Goal: Check status: Check status

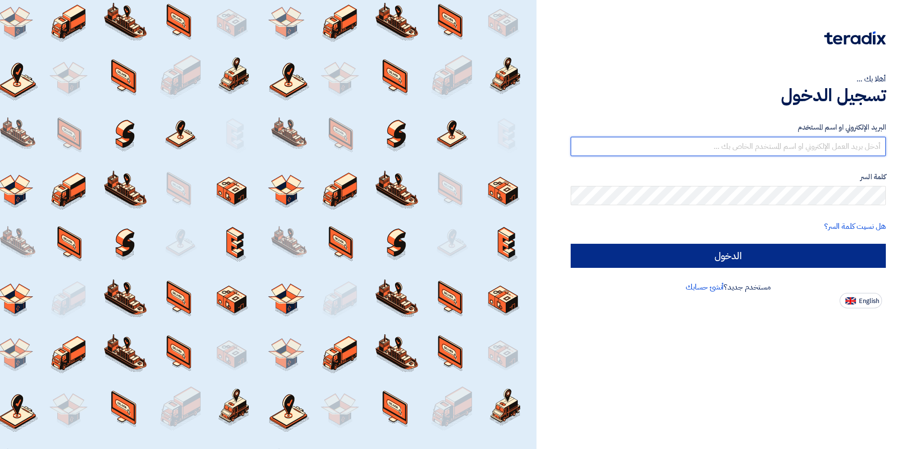
type input "[EMAIL_ADDRESS][DOMAIN_NAME]"
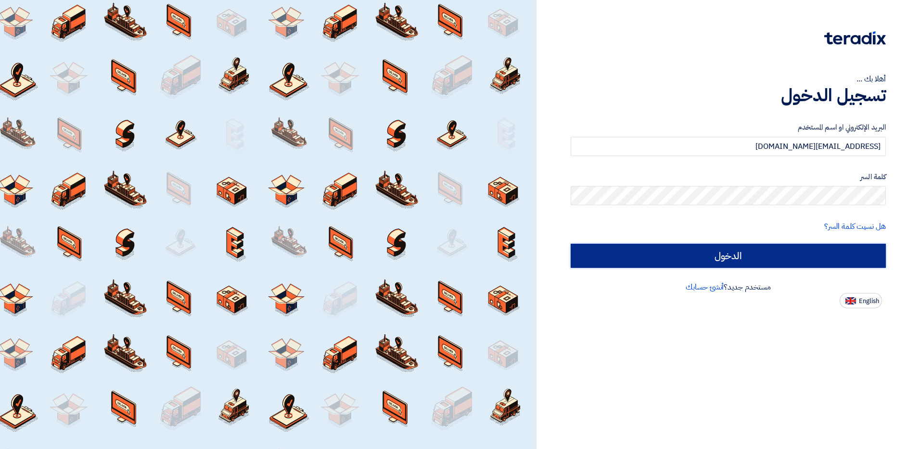
click at [753, 264] on input "الدخول" at bounding box center [728, 256] width 315 height 24
type input "Sign in"
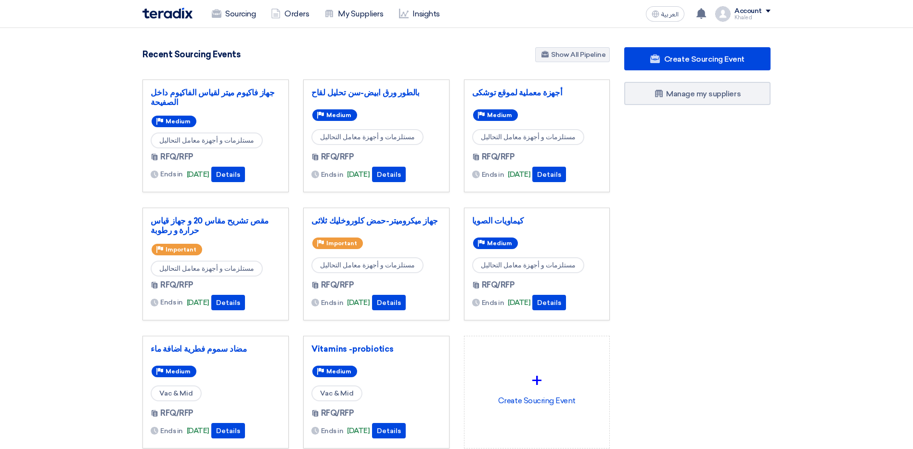
click at [696, 160] on div "Create Sourcing Event Manage my suppliers" at bounding box center [697, 267] width 161 height 440
click at [767, 116] on div "Create Sourcing Event Manage my suppliers" at bounding box center [697, 267] width 161 height 440
drag, startPoint x: 142, startPoint y: 55, endPoint x: 243, endPoint y: 63, distance: 100.9
click at [243, 63] on div "9143 RFx remaining 8 Auctions remaining Create Sourcing Event" at bounding box center [376, 263] width 482 height 432
drag, startPoint x: 243, startPoint y: 63, endPoint x: 326, endPoint y: 57, distance: 84.0
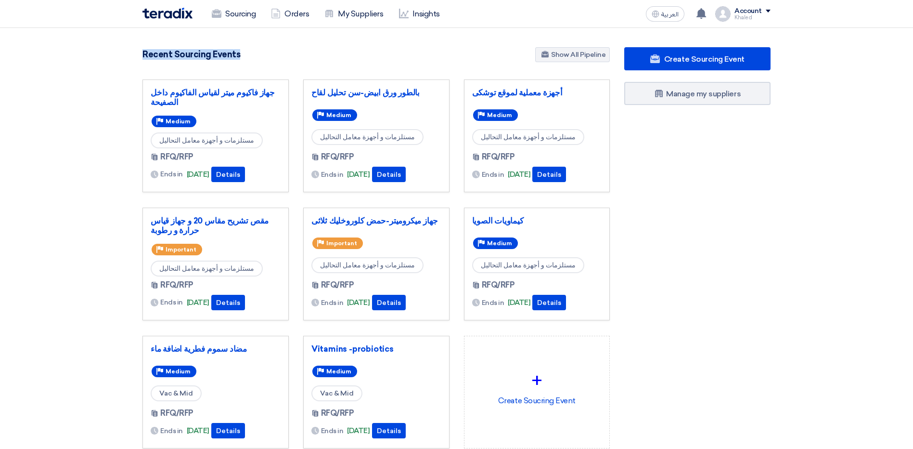
click at [326, 57] on div "Recent Sourcing Events Show All Pipeline" at bounding box center [375, 55] width 467 height 17
click at [803, 271] on section "9143 RFx remaining 8 Auctions remaining Create Sourcing Event" at bounding box center [456, 271] width 913 height 486
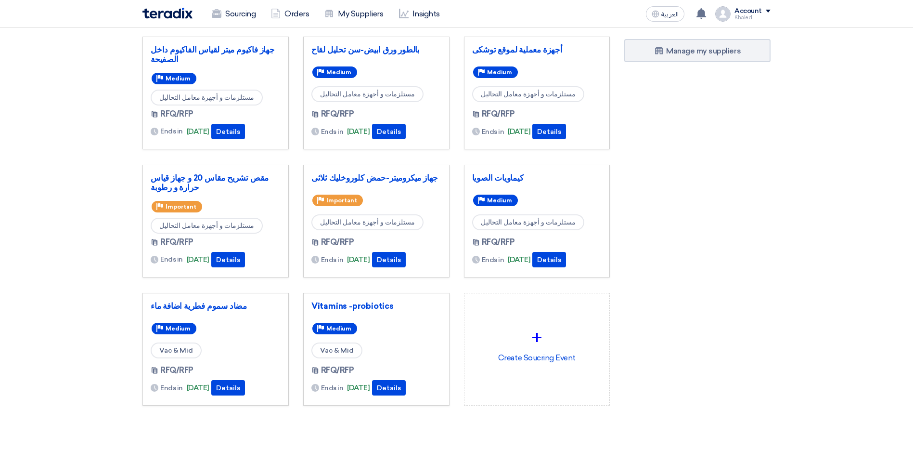
scroll to position [37, 0]
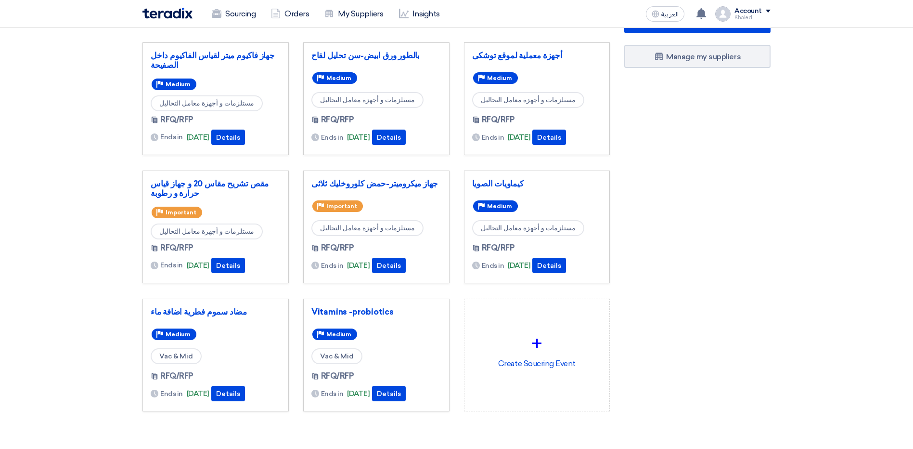
click at [762, 238] on div "Create Sourcing Event Manage my suppliers" at bounding box center [697, 230] width 161 height 440
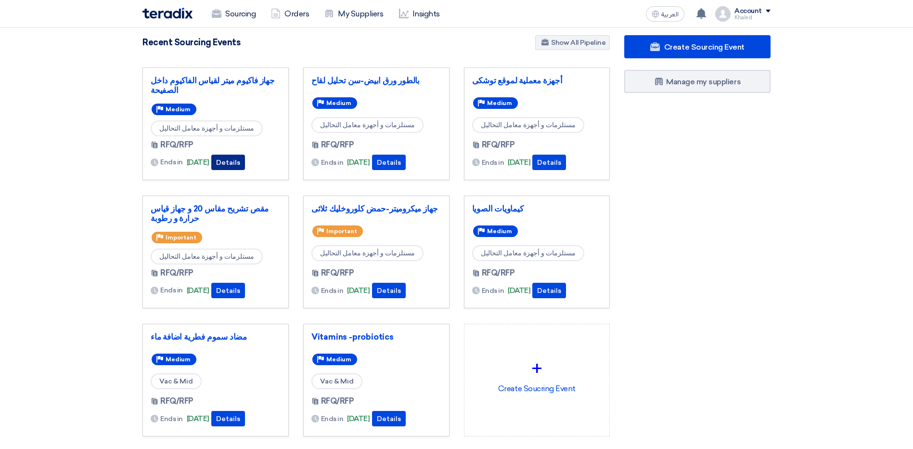
scroll to position [0, 0]
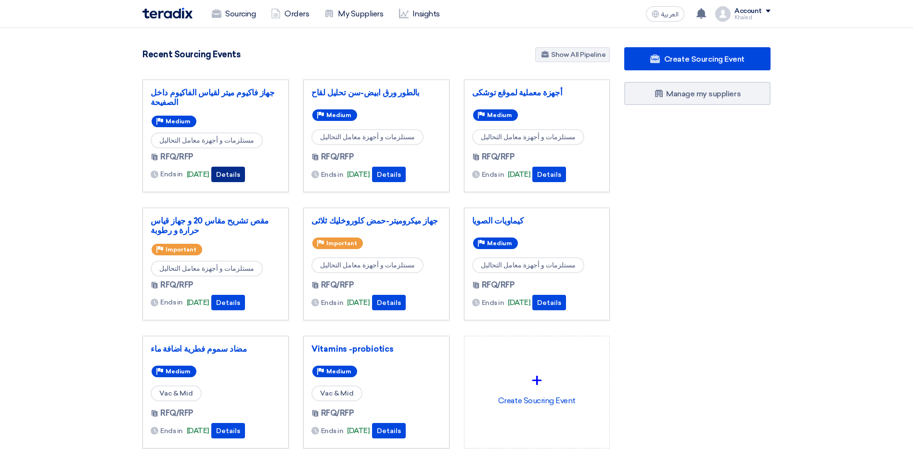
click at [242, 170] on button "Details" at bounding box center [228, 174] width 34 height 15
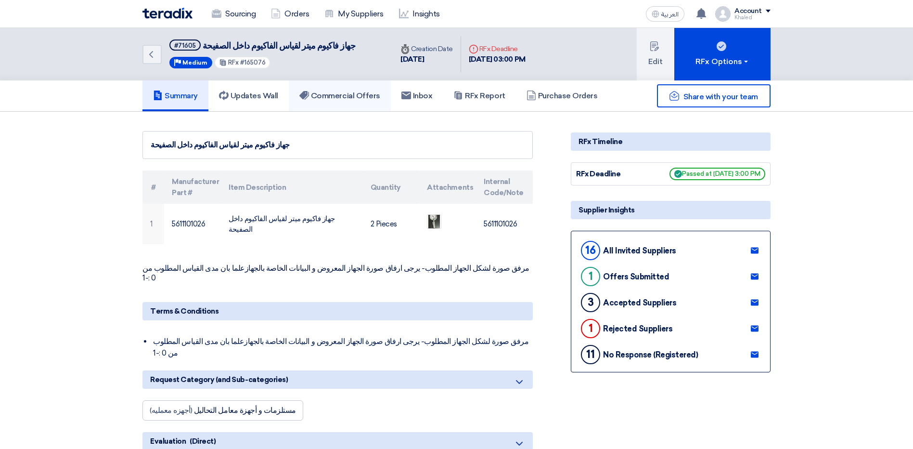
click at [339, 98] on h5 "Commercial Offers" at bounding box center [339, 96] width 81 height 10
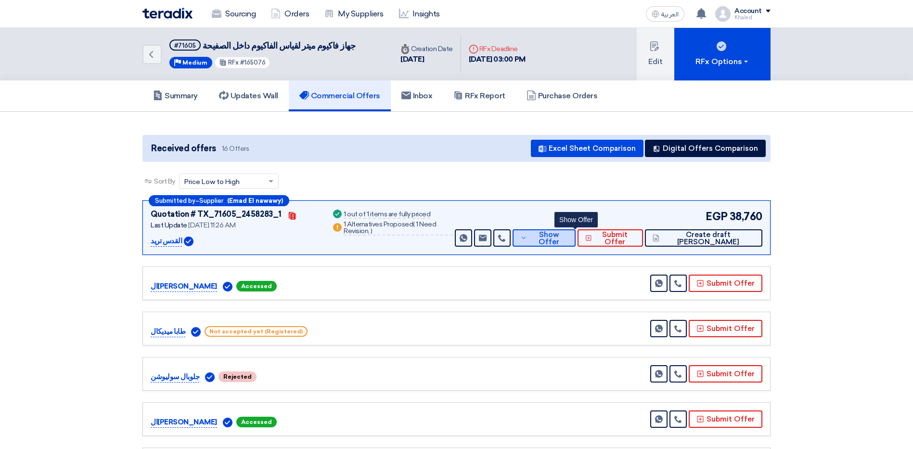
click at [575, 243] on button "Show Offer" at bounding box center [545, 237] width 64 height 17
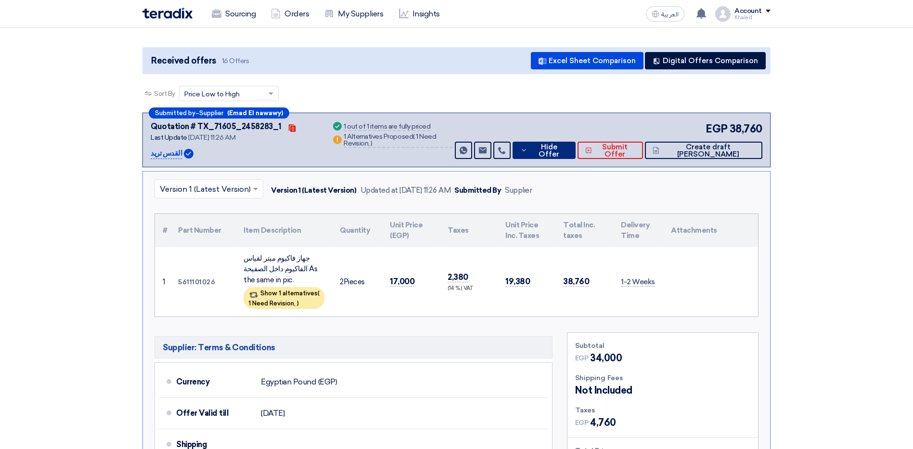
scroll to position [144, 0]
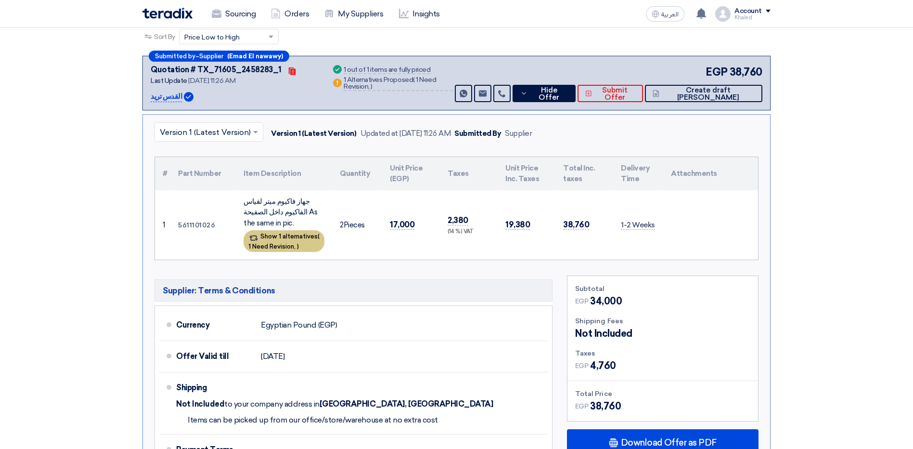
click at [270, 235] on div "Show 1 alternatives ( 1 Need Revision, )" at bounding box center [284, 241] width 81 height 22
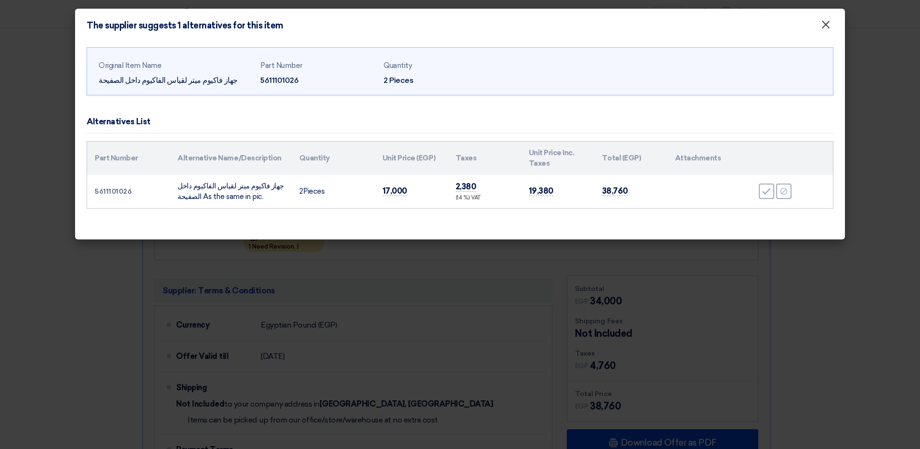
click at [827, 28] on span "×" at bounding box center [826, 26] width 10 height 19
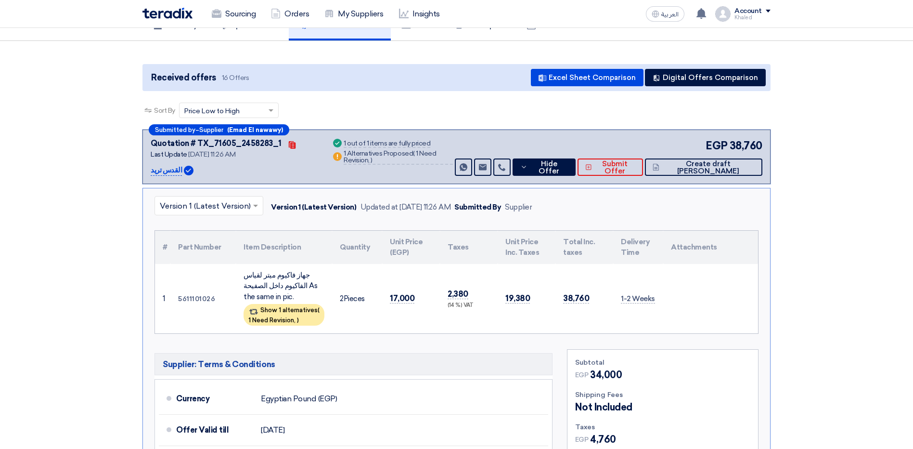
scroll to position [0, 0]
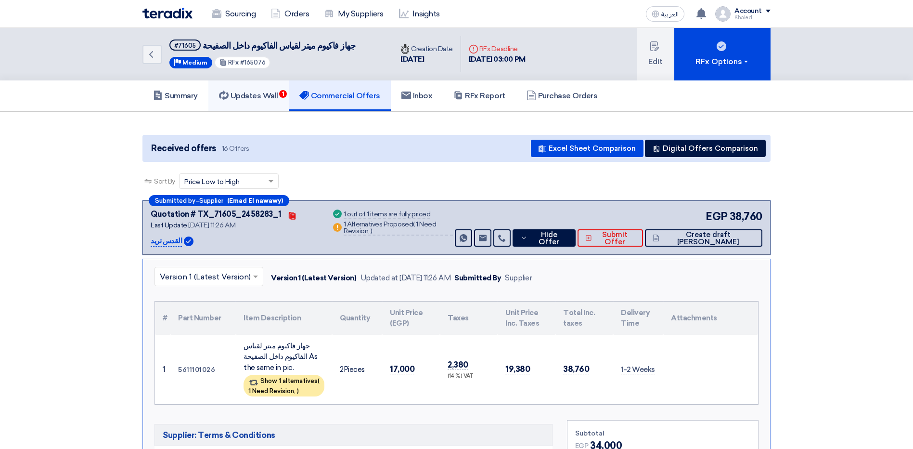
click at [276, 105] on link "Updates Wall 1" at bounding box center [248, 95] width 80 height 31
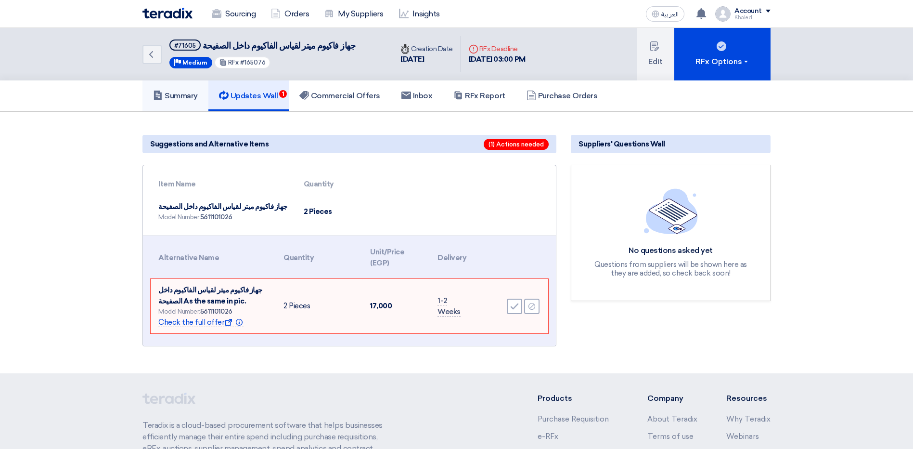
click at [165, 100] on h5 "Summary" at bounding box center [175, 96] width 45 height 10
